Goal: Task Accomplishment & Management: Manage account settings

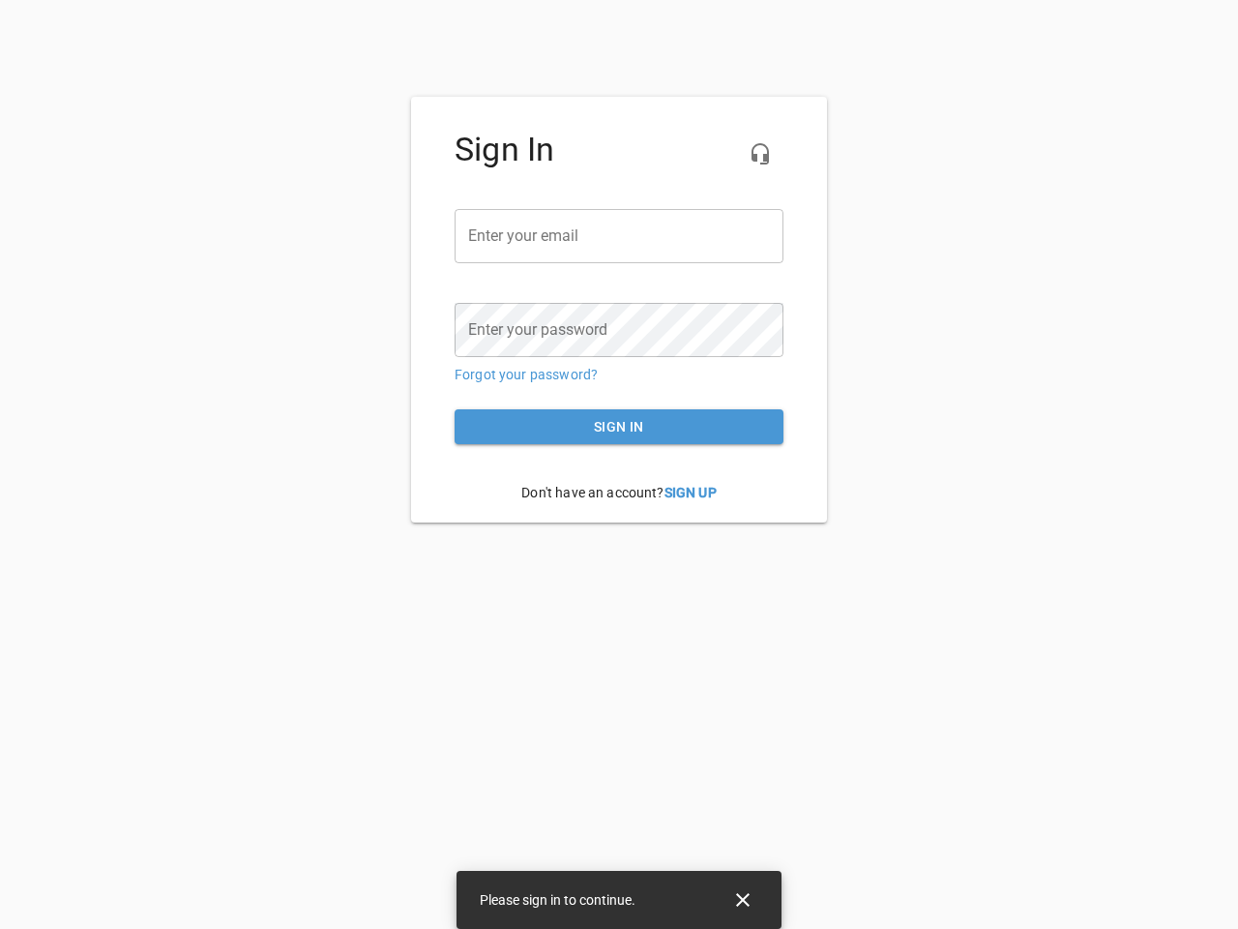
click at [760, 154] on icon "button" at bounding box center [760, 153] width 23 height 23
click at [619, 236] on input "email" at bounding box center [619, 236] width 329 height 54
click at [743, 900] on icon "Close" at bounding box center [743, 900] width 14 height 14
